Goal: Task Accomplishment & Management: Use online tool/utility

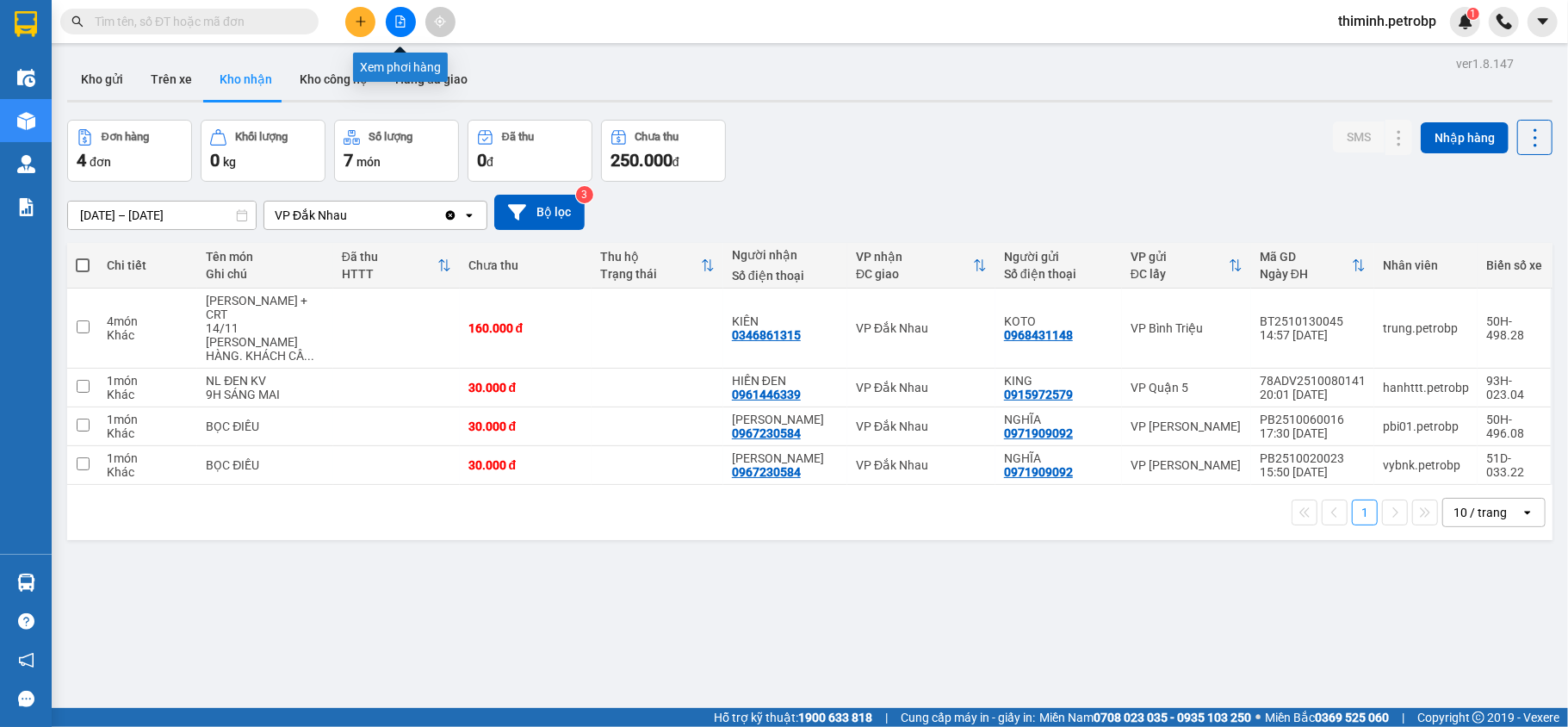
click at [399, 19] on icon "file-add" at bounding box center [400, 22] width 12 height 12
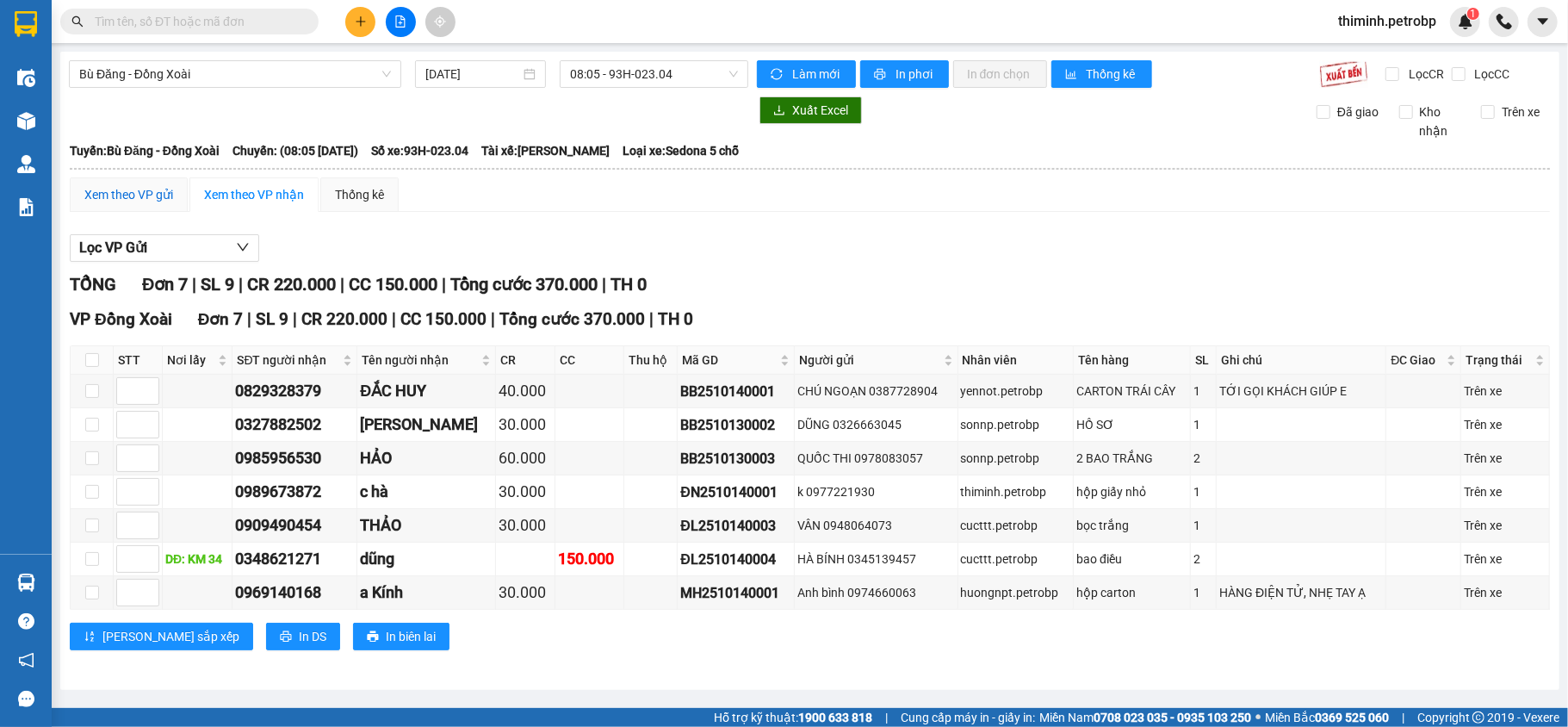
click at [127, 200] on div "Xem theo VP gửi" at bounding box center [129, 195] width 89 height 19
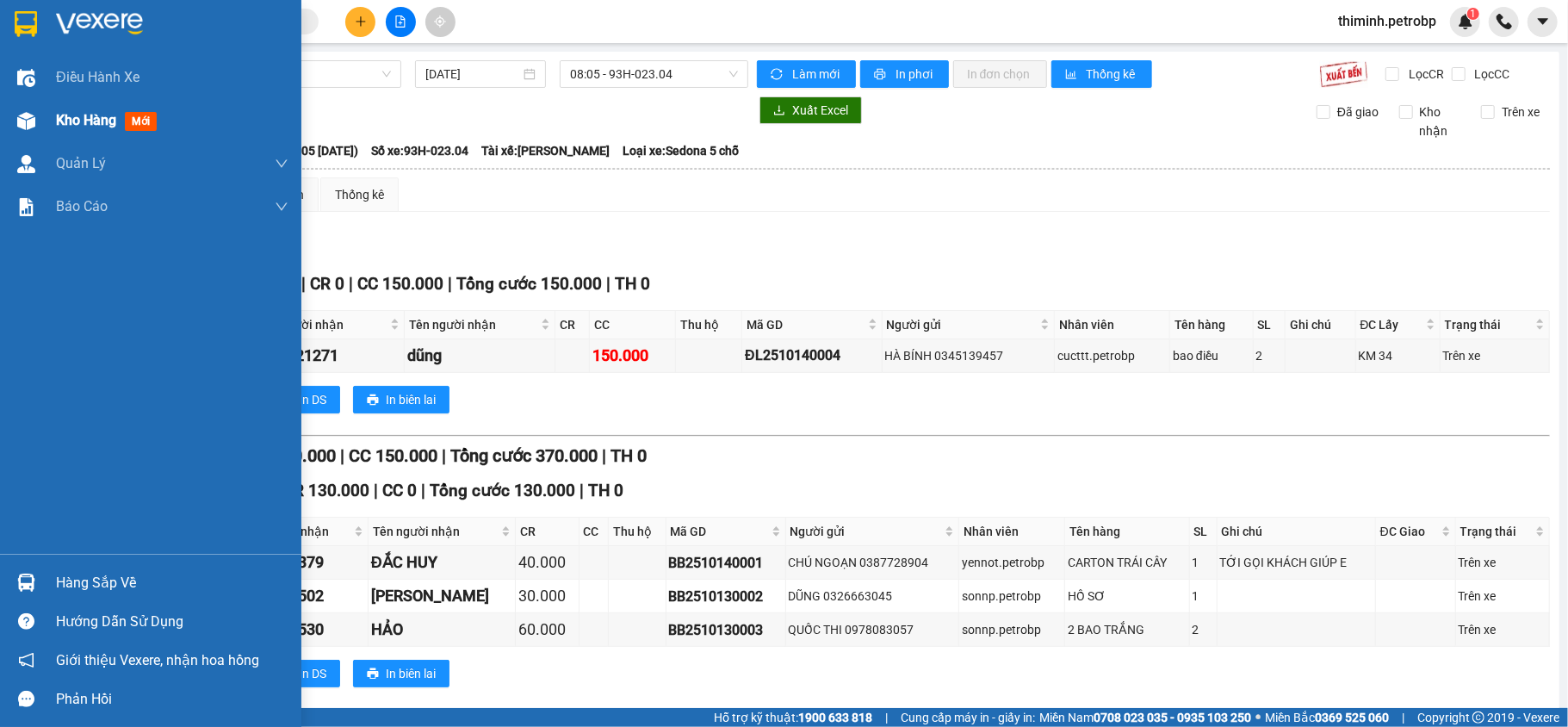
click at [52, 107] on div "Kho hàng mới" at bounding box center [150, 121] width 302 height 43
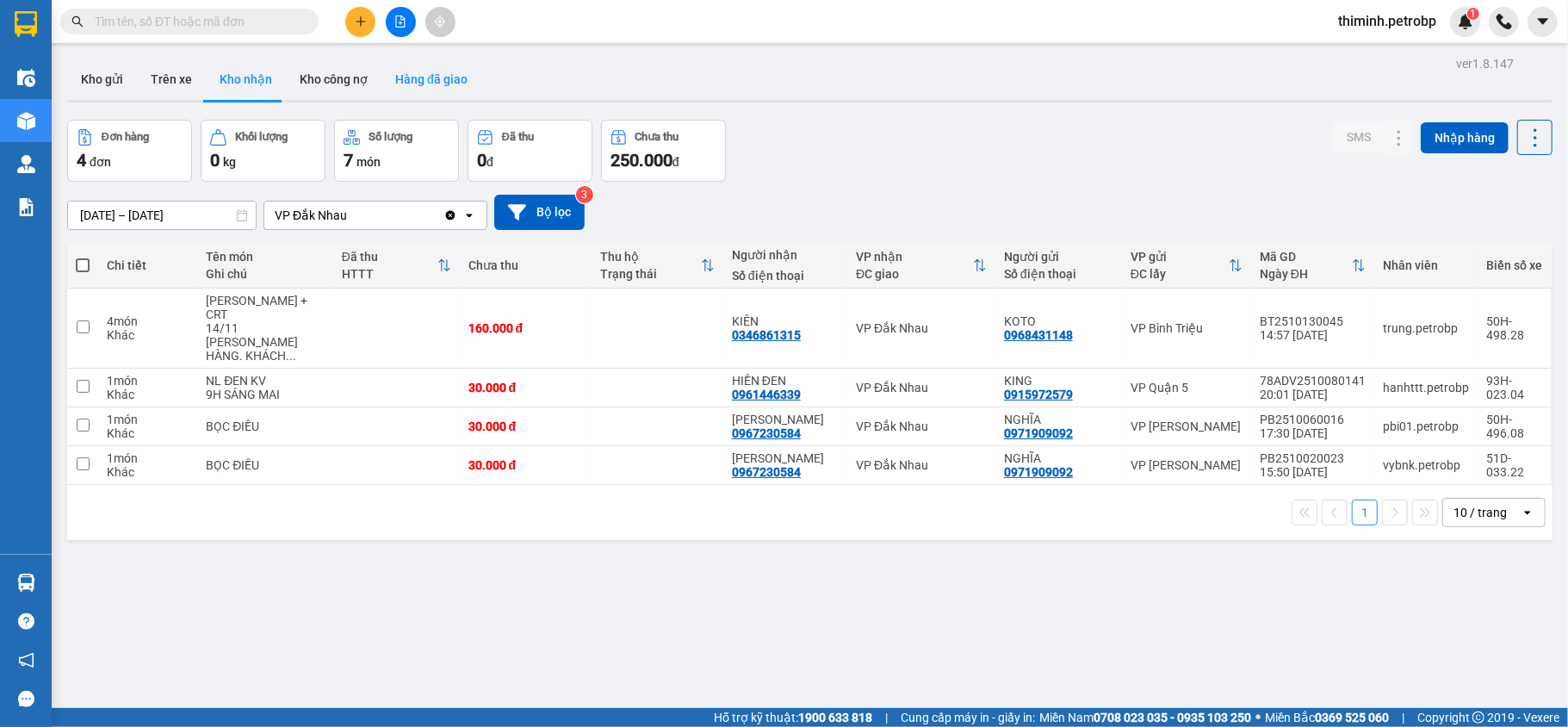
click at [408, 88] on button "Hàng đã giao" at bounding box center [431, 80] width 100 height 41
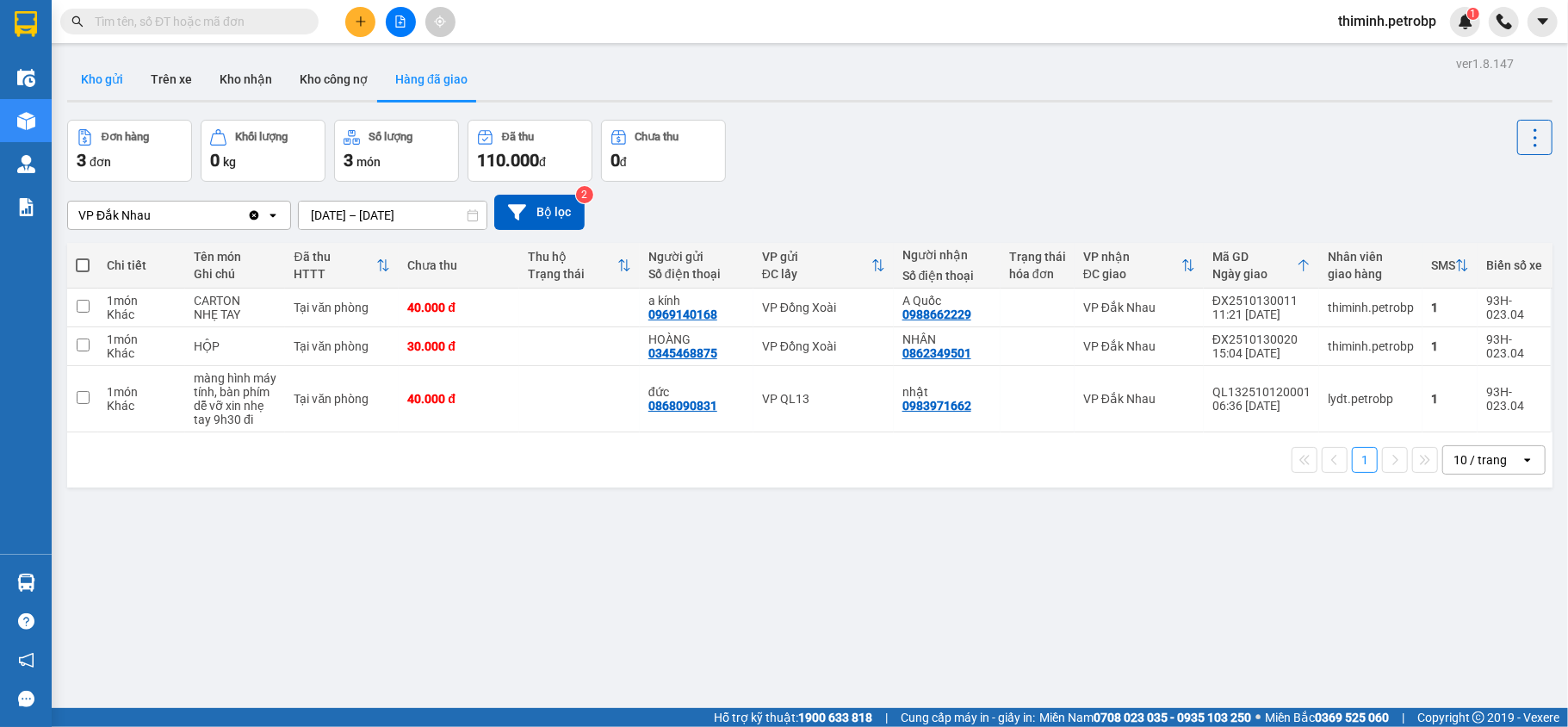
click at [112, 73] on button "Kho gửi" at bounding box center [102, 80] width 70 height 41
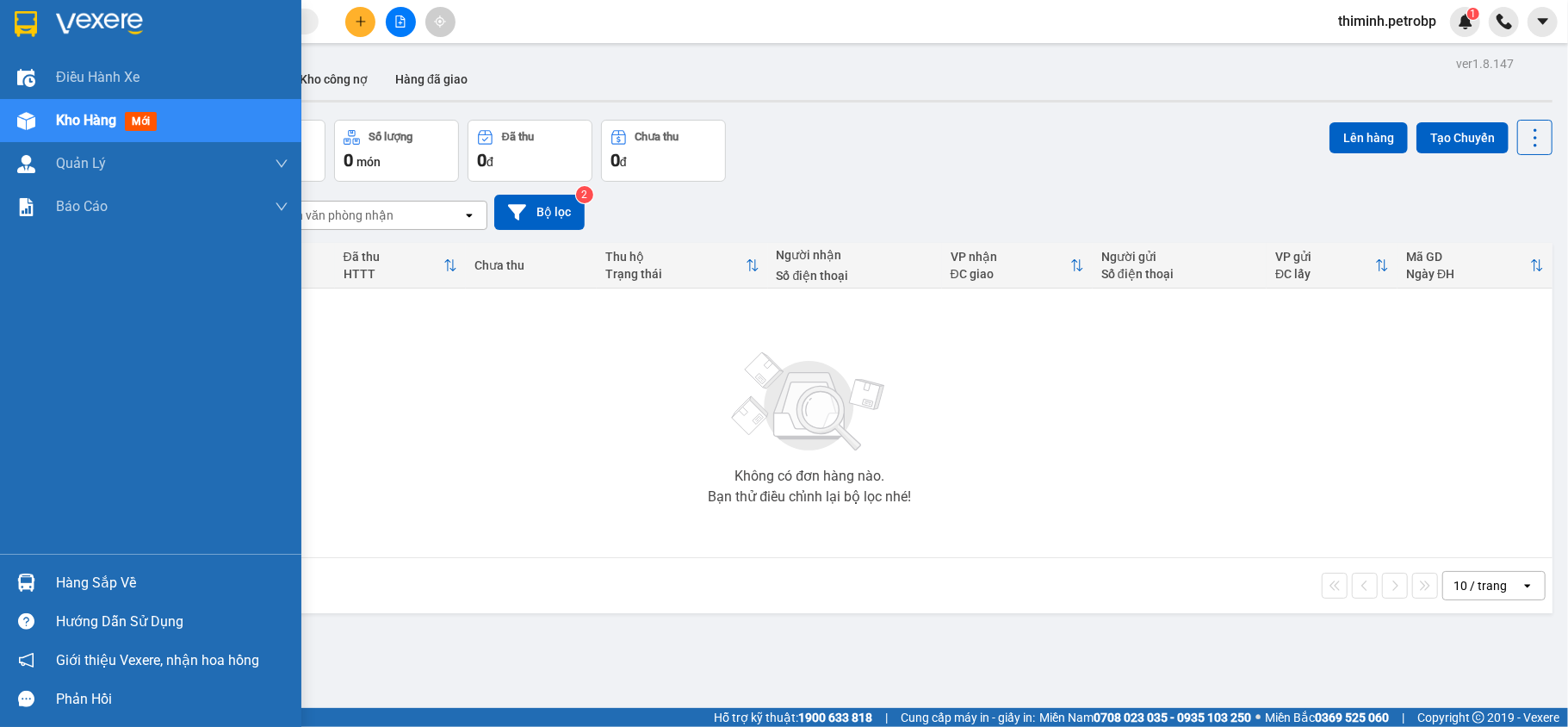
click at [77, 572] on div "Hàng sắp về" at bounding box center [172, 584] width 233 height 26
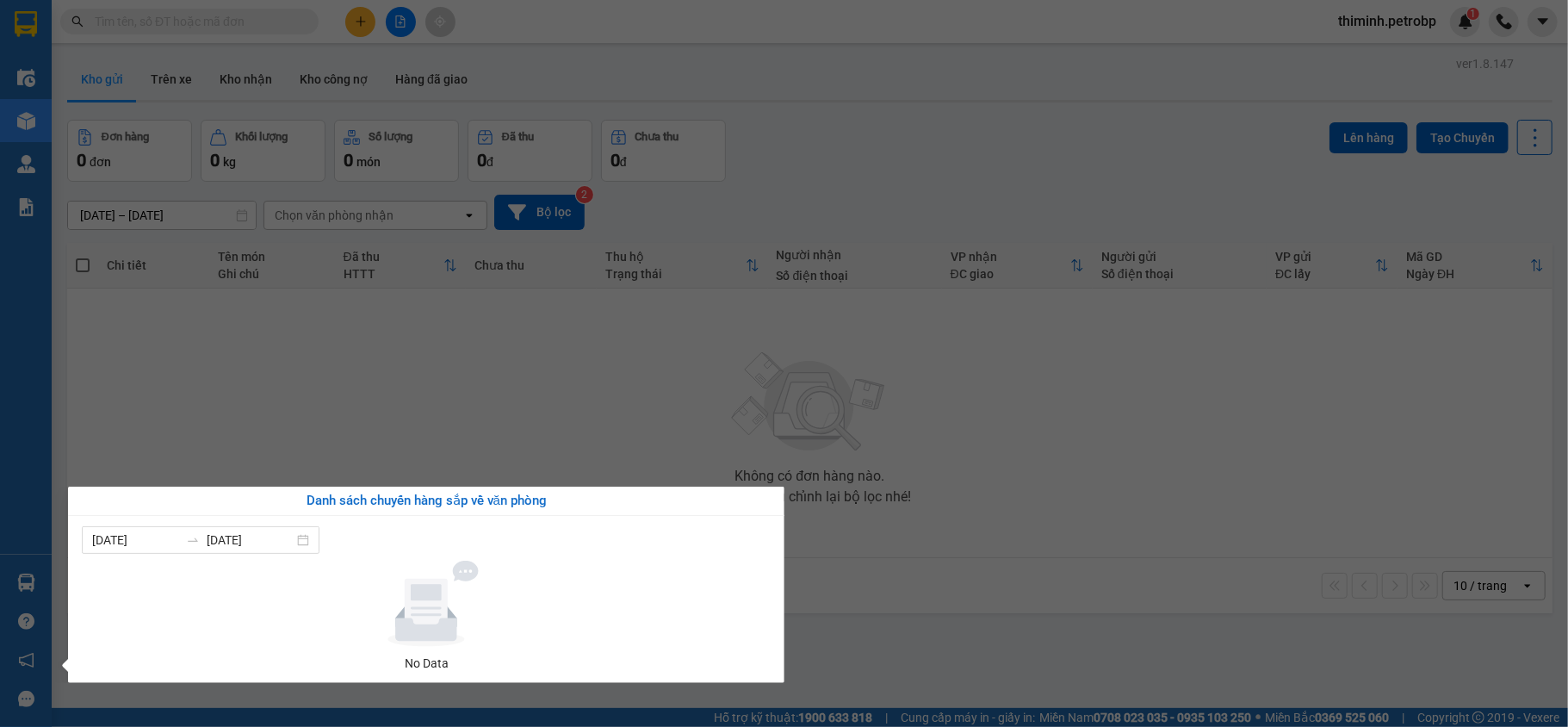
click at [703, 441] on section "Kết quả [PERSON_NAME] ( 0 ) Bộ lọc No Data thiminh.petrobp 1 Điều [PERSON_NAME]…" at bounding box center [784, 363] width 1568 height 727
